Goal: Information Seeking & Learning: Learn about a topic

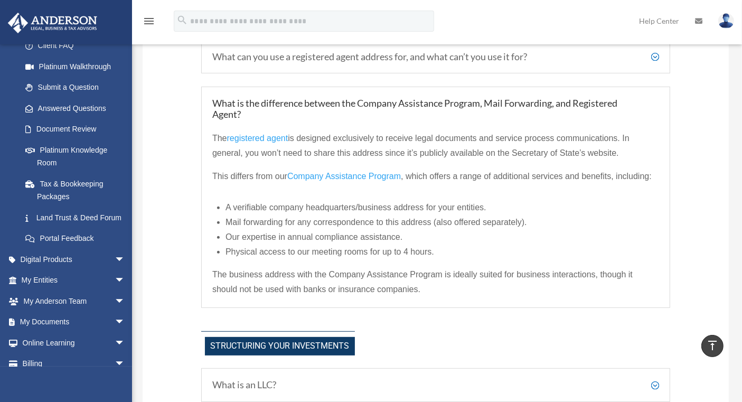
scroll to position [117, 0]
click at [66, 189] on link "Tax & Bookkeeping Packages" at bounding box center [78, 189] width 126 height 34
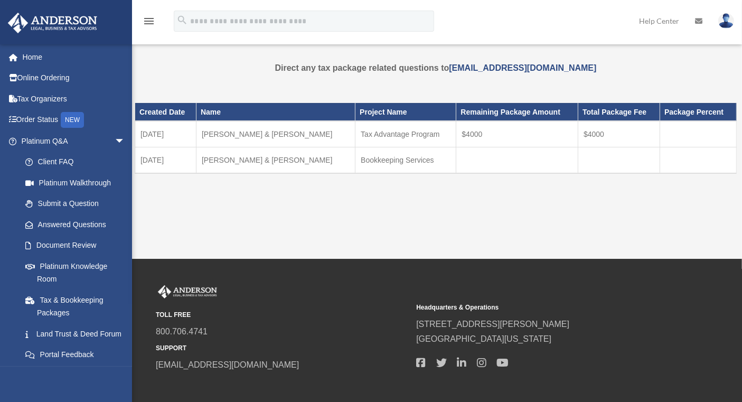
click at [115, 147] on span "arrow_drop_down" at bounding box center [125, 142] width 21 height 22
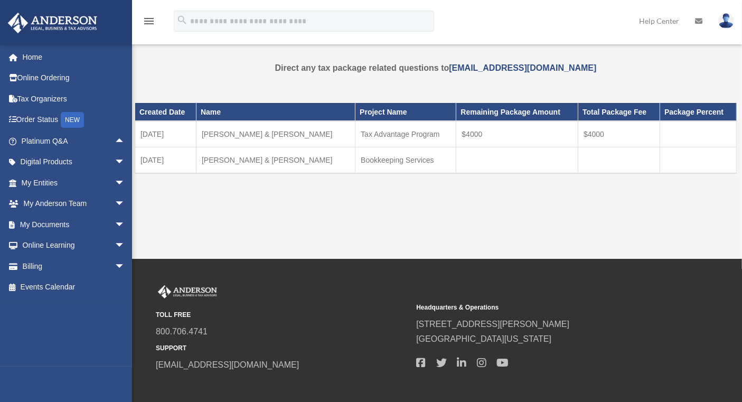
click at [115, 162] on span "arrow_drop_down" at bounding box center [125, 163] width 21 height 22
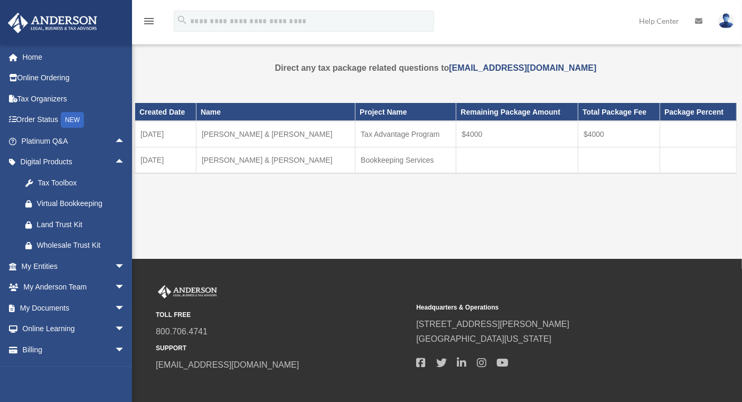
click at [70, 183] on div "Tax Toolbox" at bounding box center [82, 182] width 91 height 13
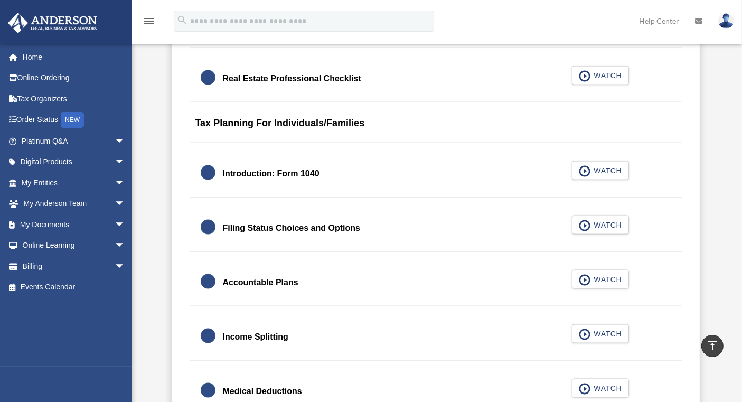
scroll to position [1526, 0]
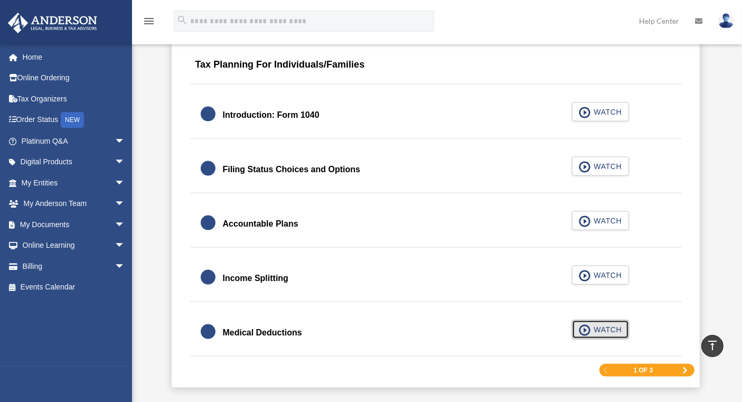
click at [608, 320] on button "WATCH" at bounding box center [600, 329] width 57 height 19
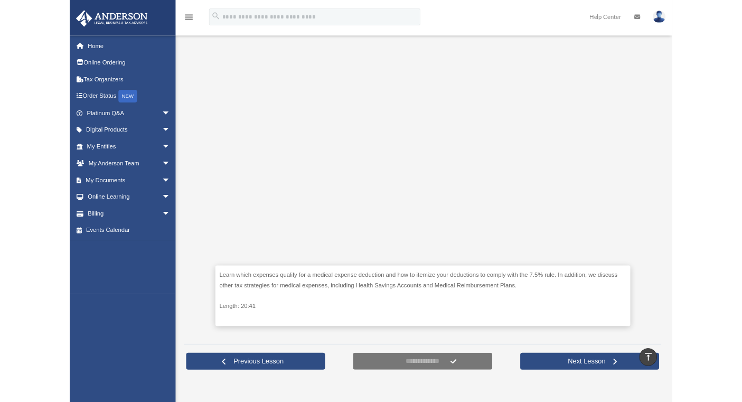
scroll to position [235, 0]
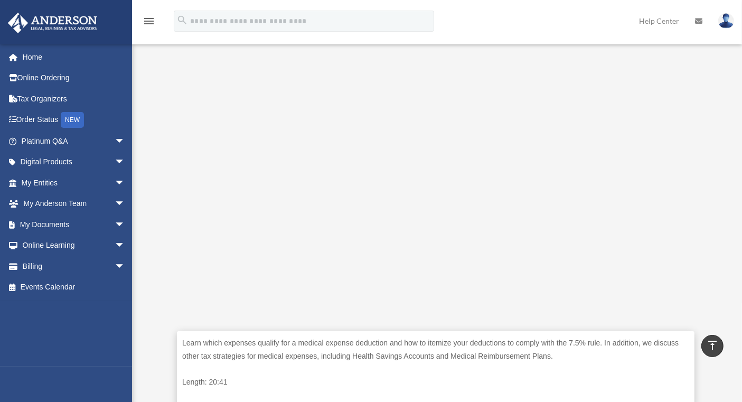
click at [300, 375] on div "Learn which expenses qualify for a medical expense deduction and how to itemize…" at bounding box center [436, 369] width 518 height 76
